Goal: Task Accomplishment & Management: Use online tool/utility

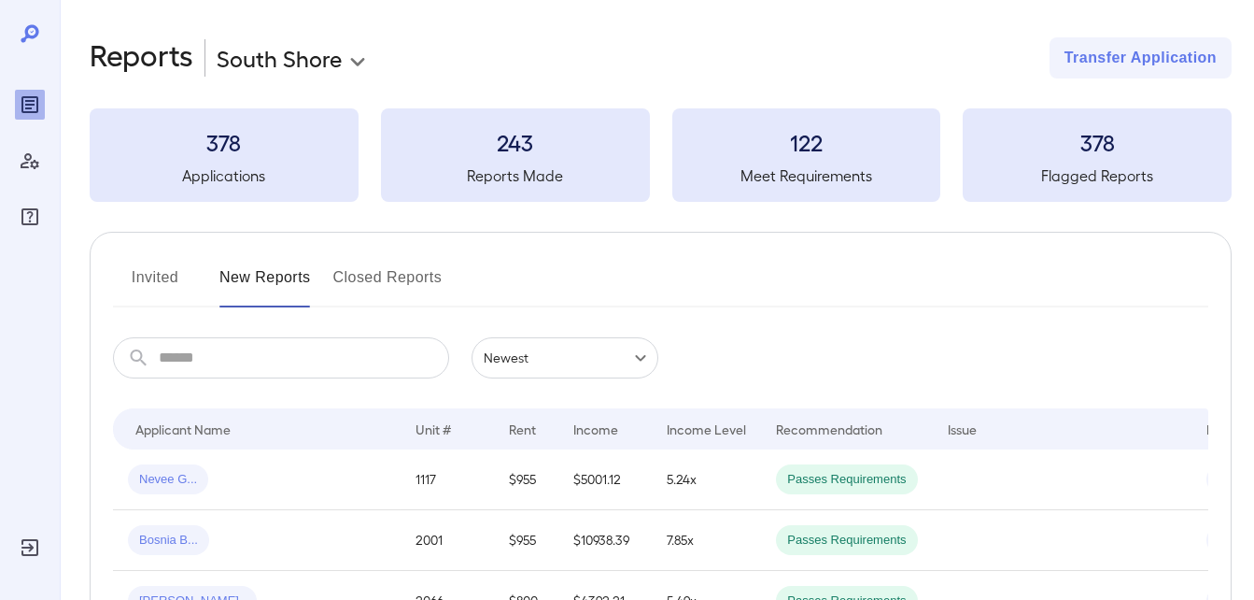
click at [167, 281] on button "Invited" at bounding box center [155, 284] width 84 height 45
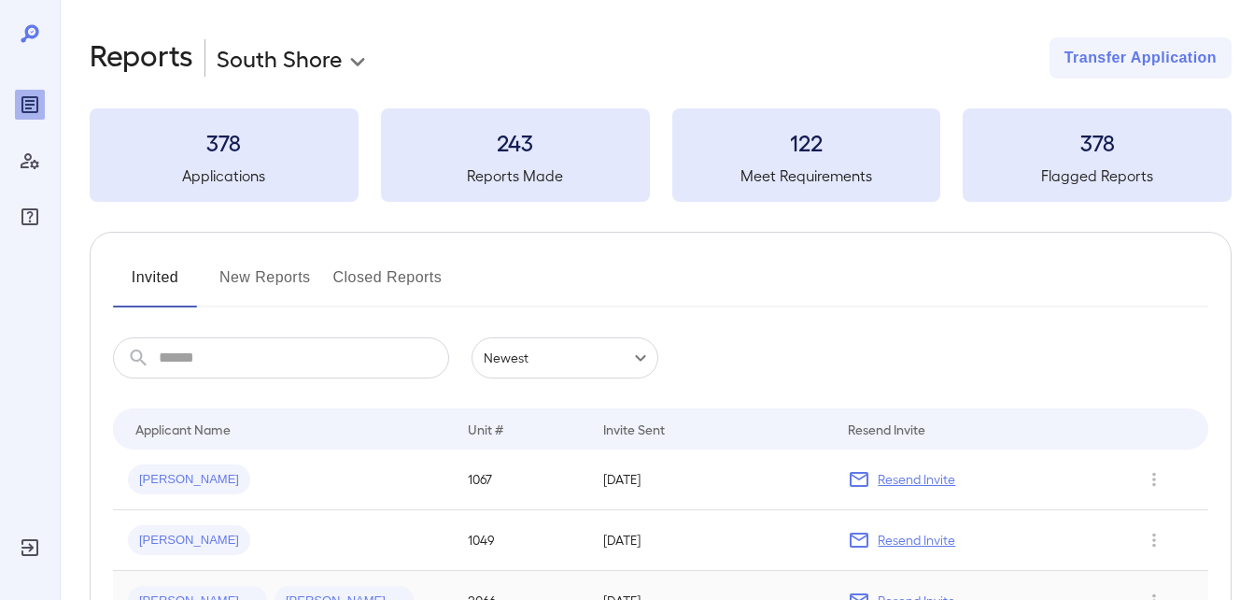
scroll to position [292, 0]
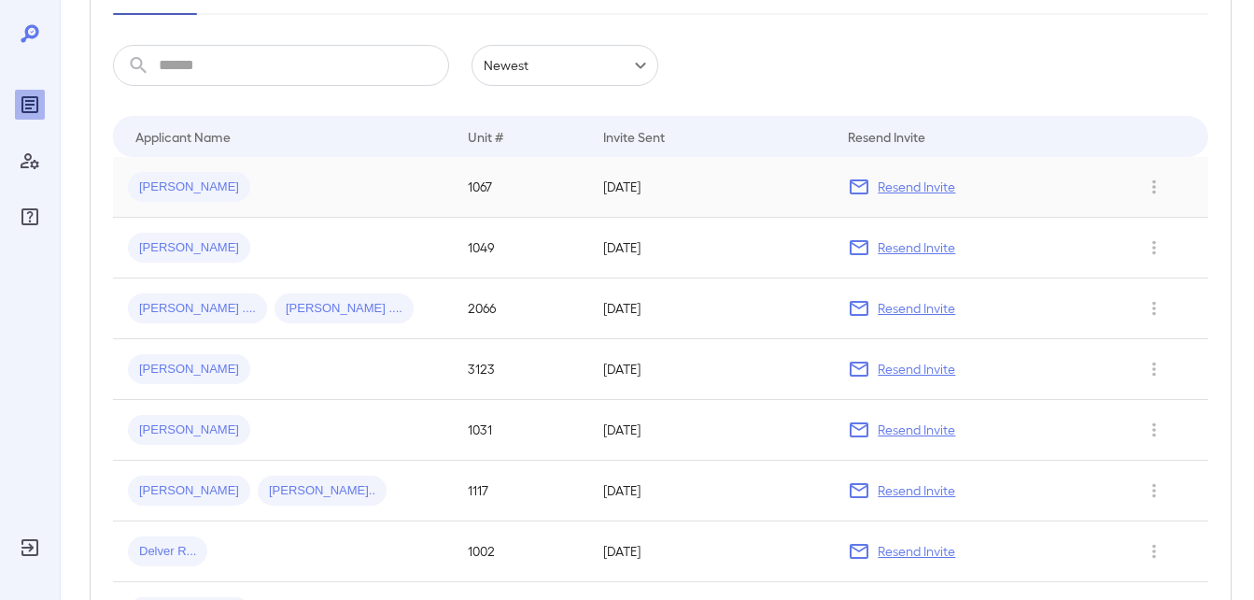
click at [196, 191] on span "[PERSON_NAME]" at bounding box center [189, 187] width 122 height 18
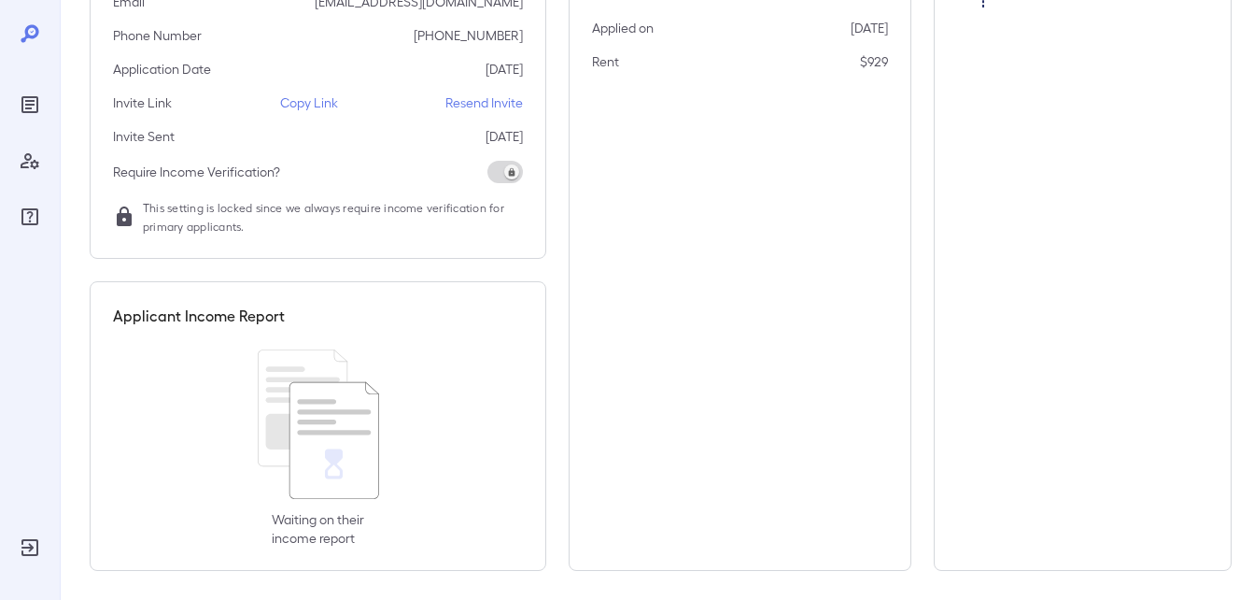
scroll to position [293, 0]
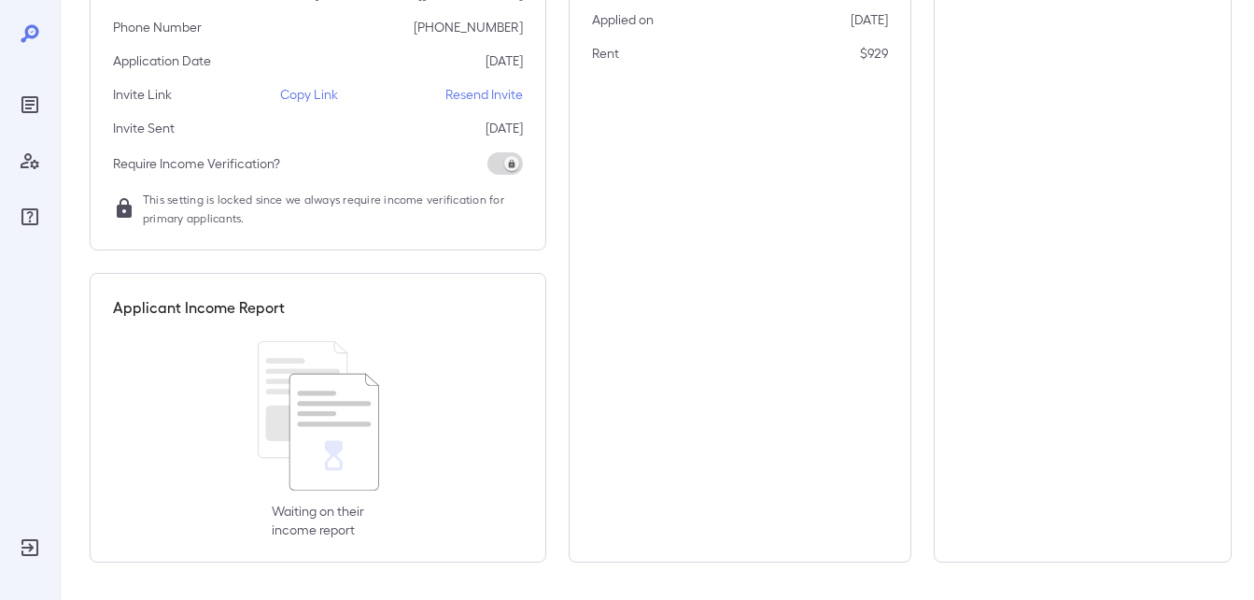
click at [300, 88] on p "Copy Link" at bounding box center [309, 94] width 58 height 19
